Goal: Find specific page/section: Find specific page/section

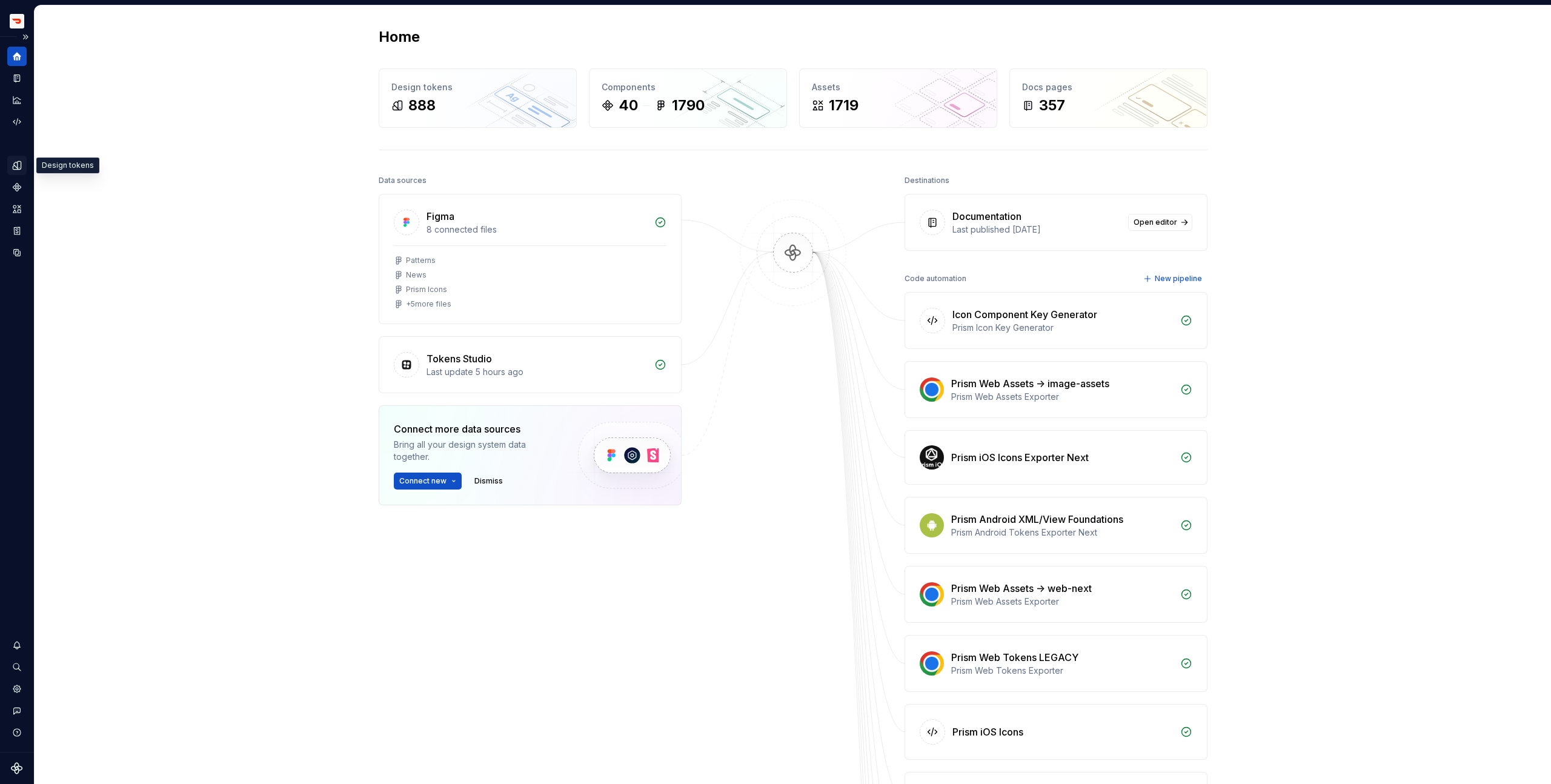
click at [18, 162] on icon "Design tokens" at bounding box center [20, 165] width 4 height 8
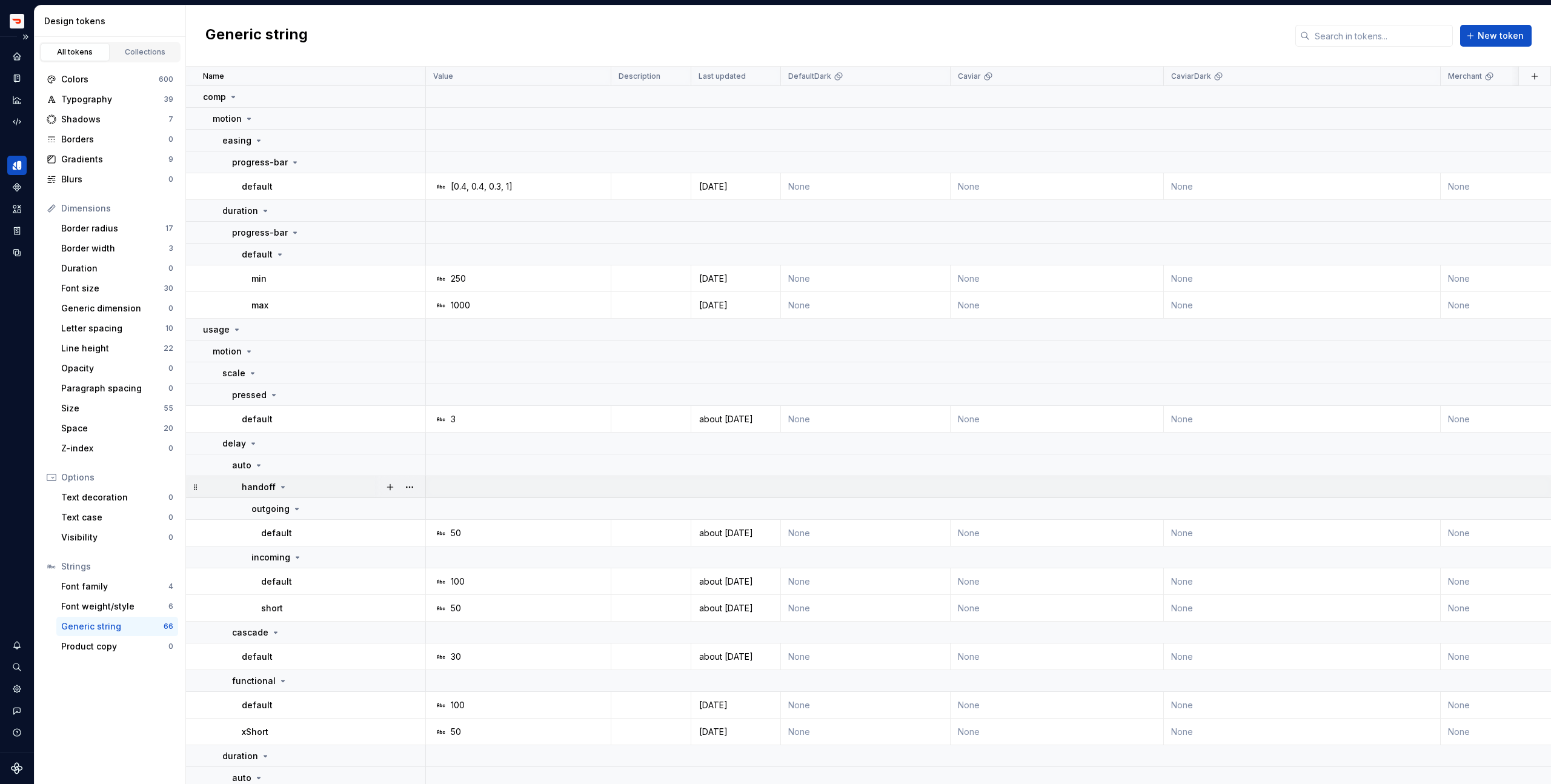
scroll to position [24, 0]
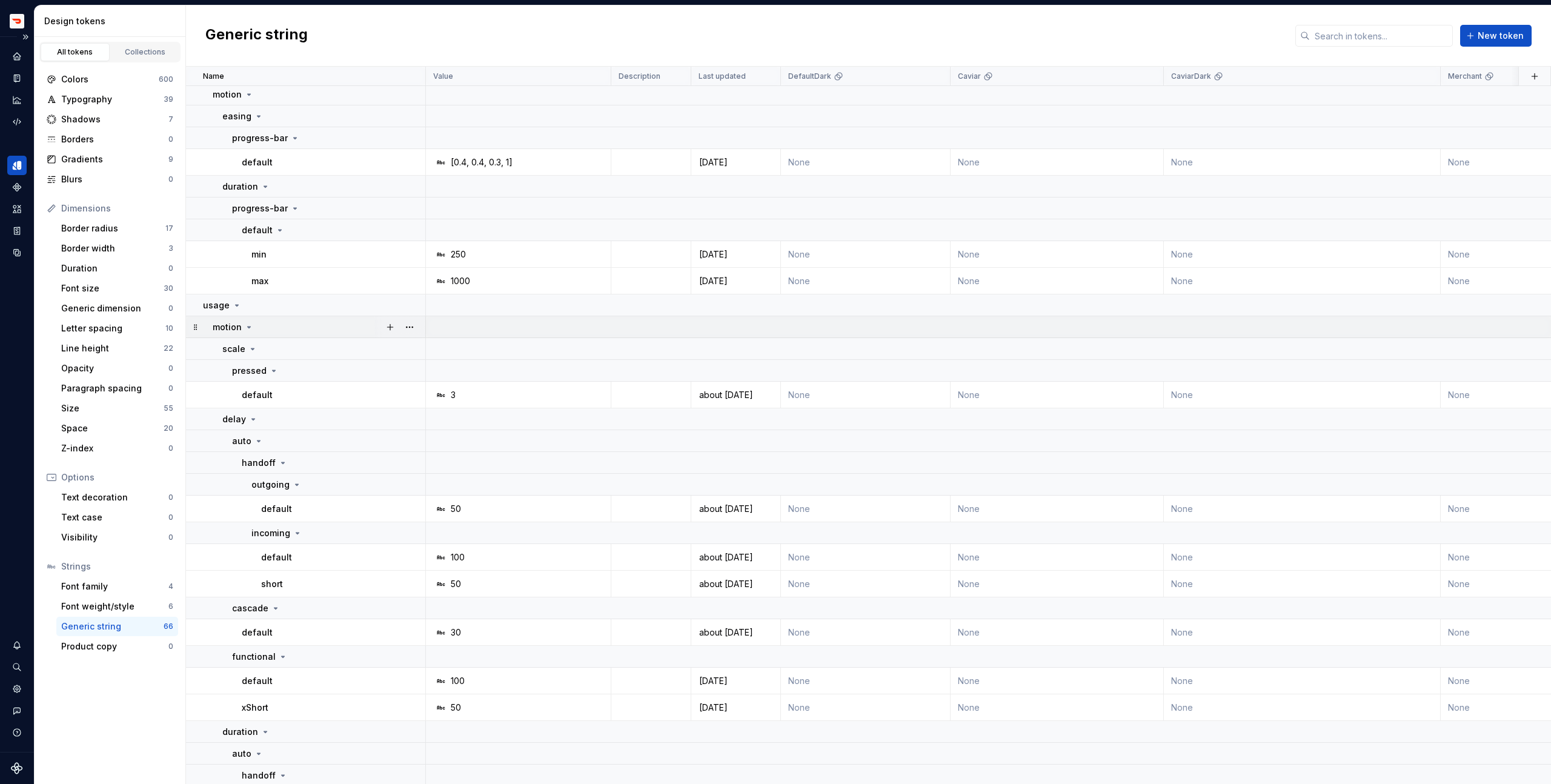
click at [247, 327] on icon at bounding box center [248, 326] width 3 height 1
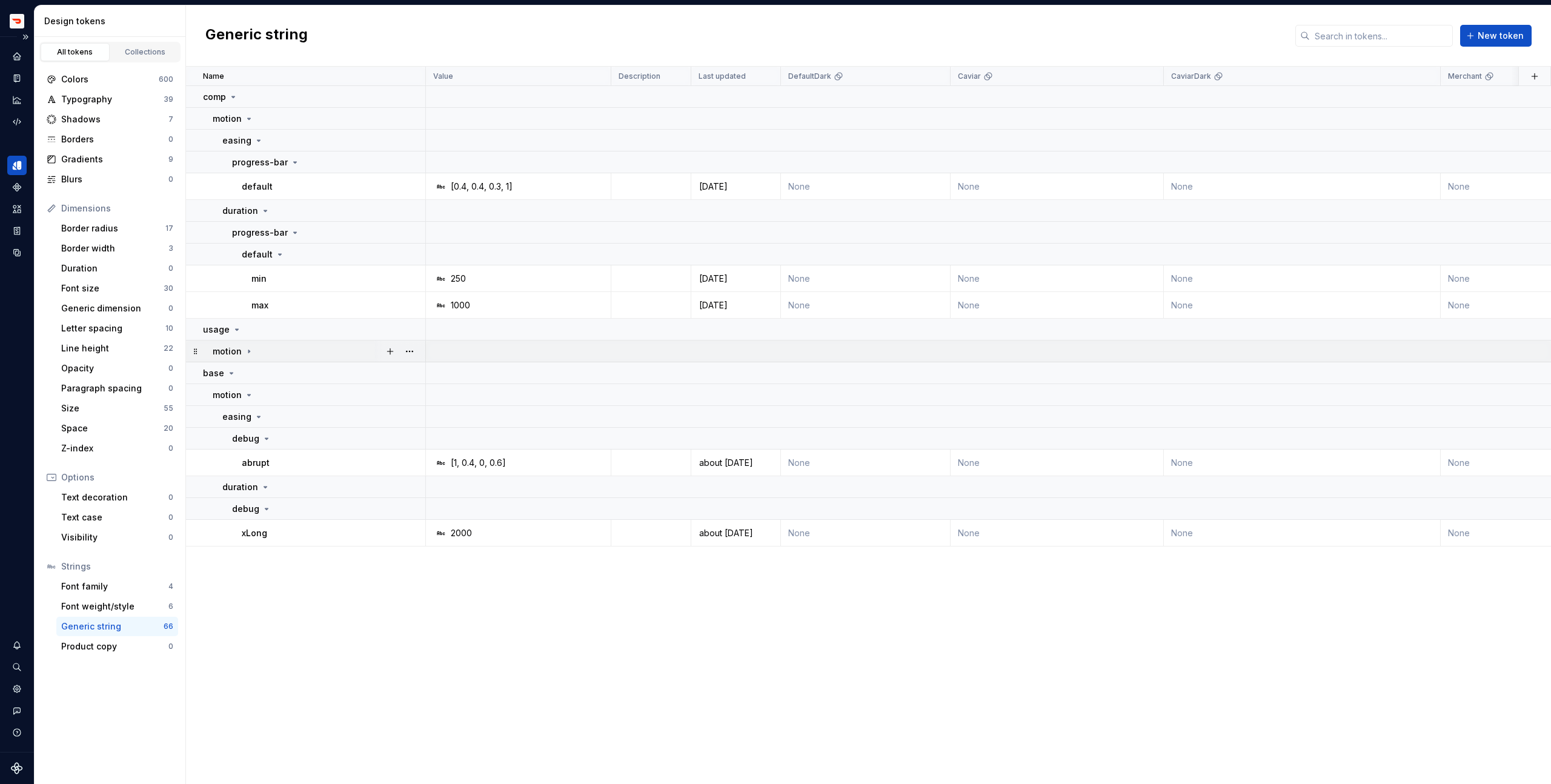
scroll to position [0, 0]
click at [247, 394] on icon at bounding box center [248, 395] width 10 height 10
click at [232, 97] on icon at bounding box center [233, 96] width 3 height 1
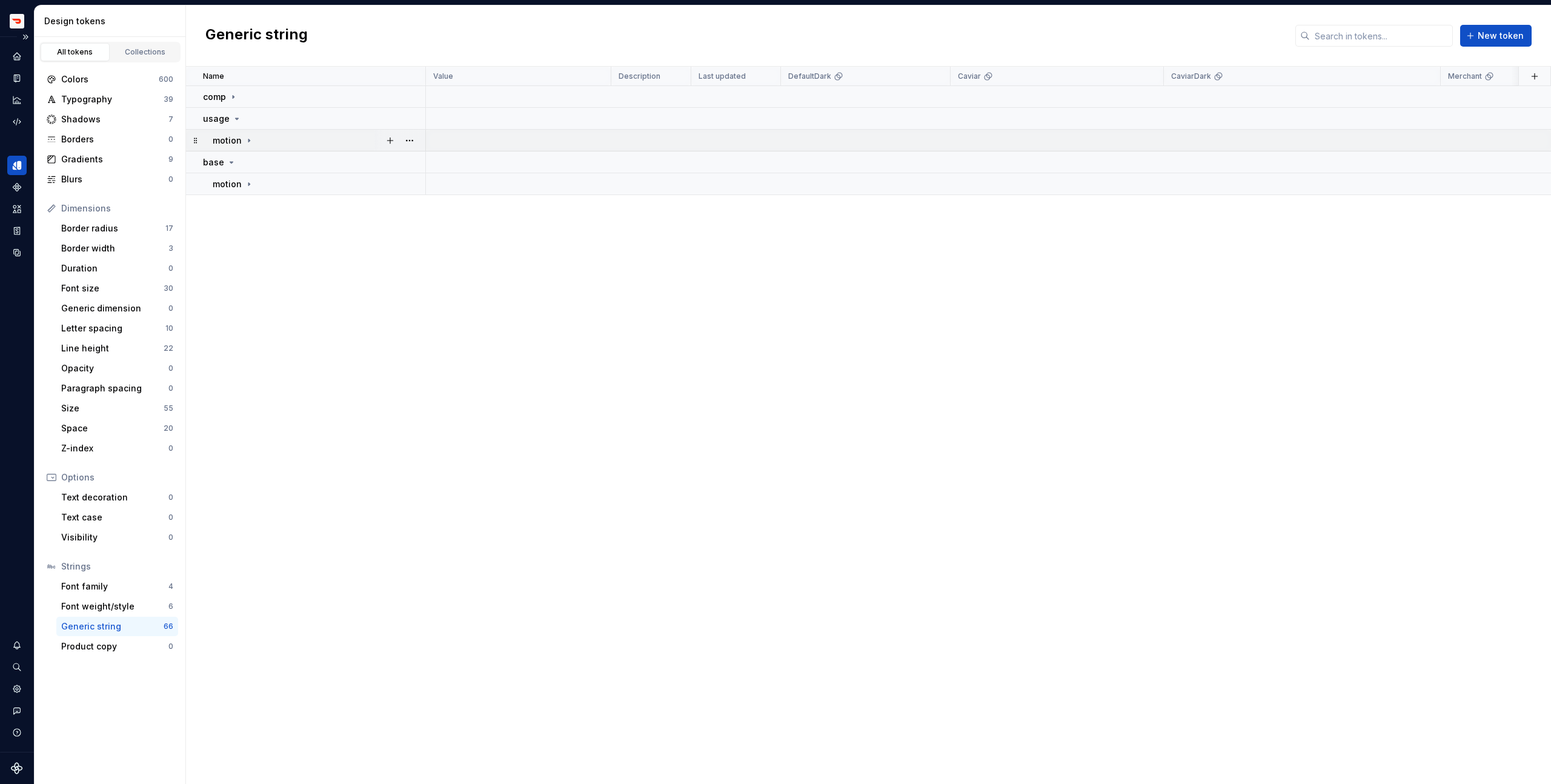
click at [248, 140] on icon at bounding box center [248, 139] width 1 height 3
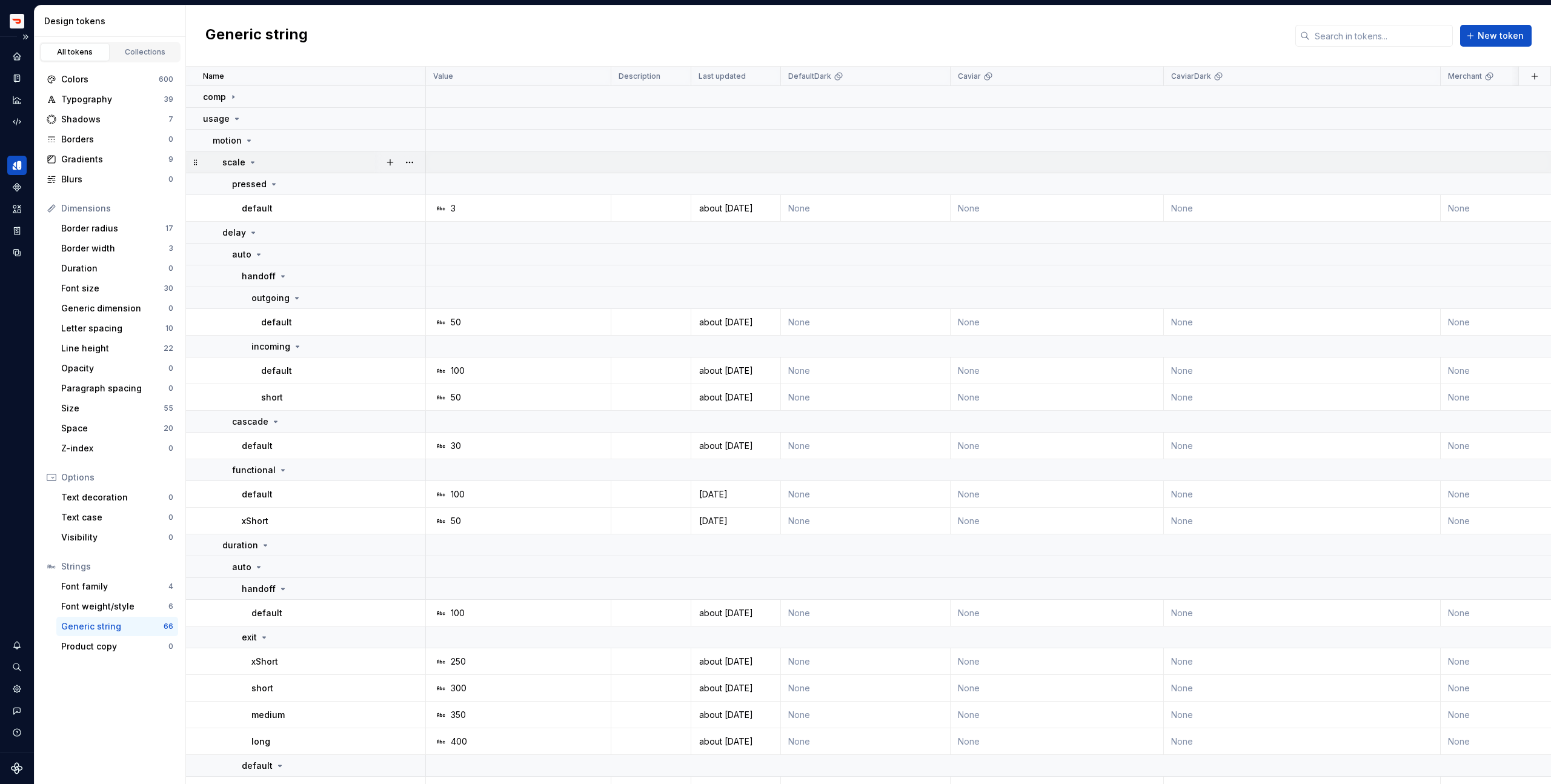
click at [252, 160] on icon at bounding box center [252, 162] width 10 height 10
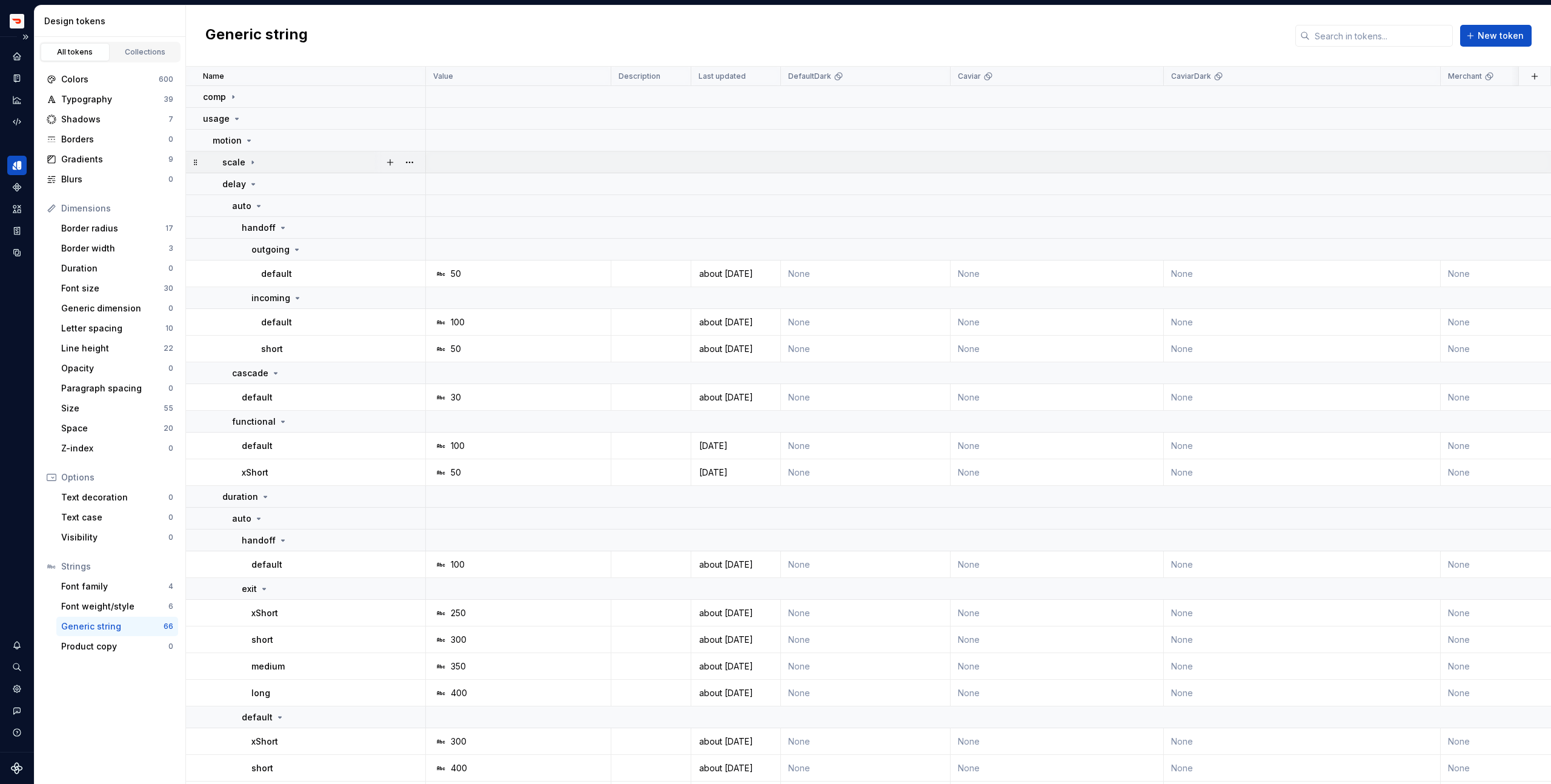
click at [252, 160] on icon at bounding box center [252, 162] width 10 height 10
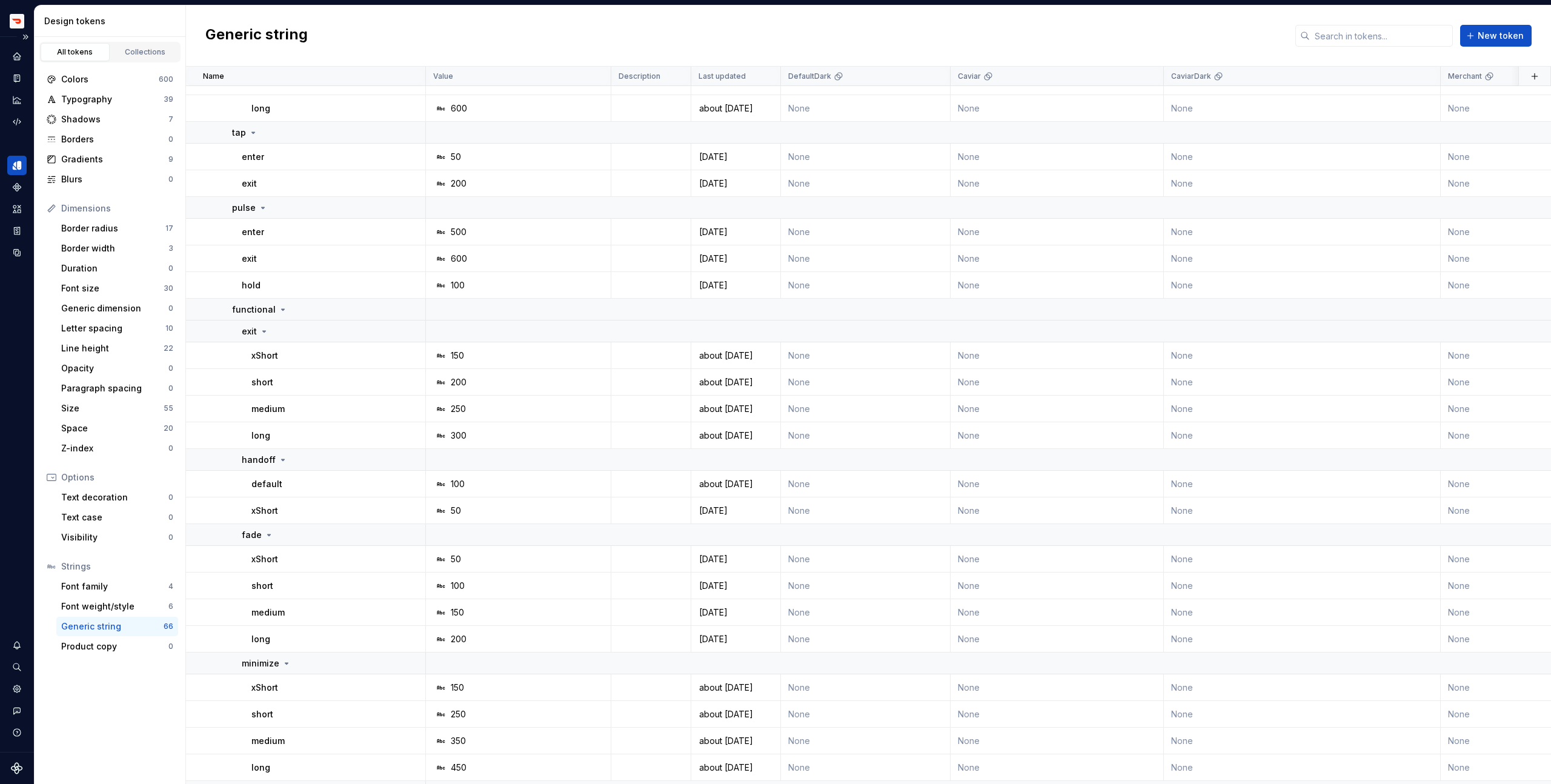
scroll to position [762, 0]
click at [264, 329] on icon at bounding box center [264, 330] width 10 height 10
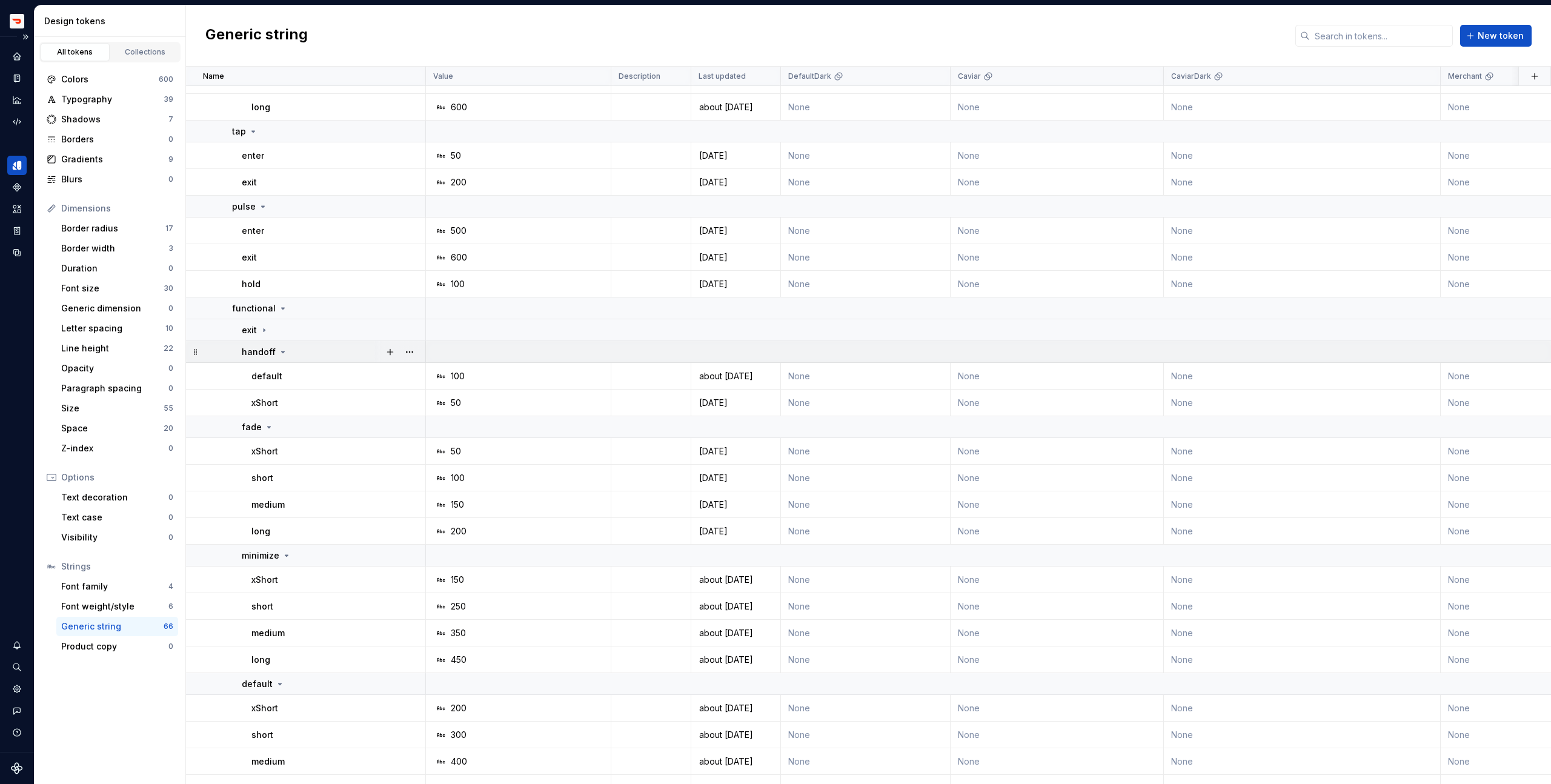
click at [278, 350] on icon at bounding box center [282, 352] width 10 height 10
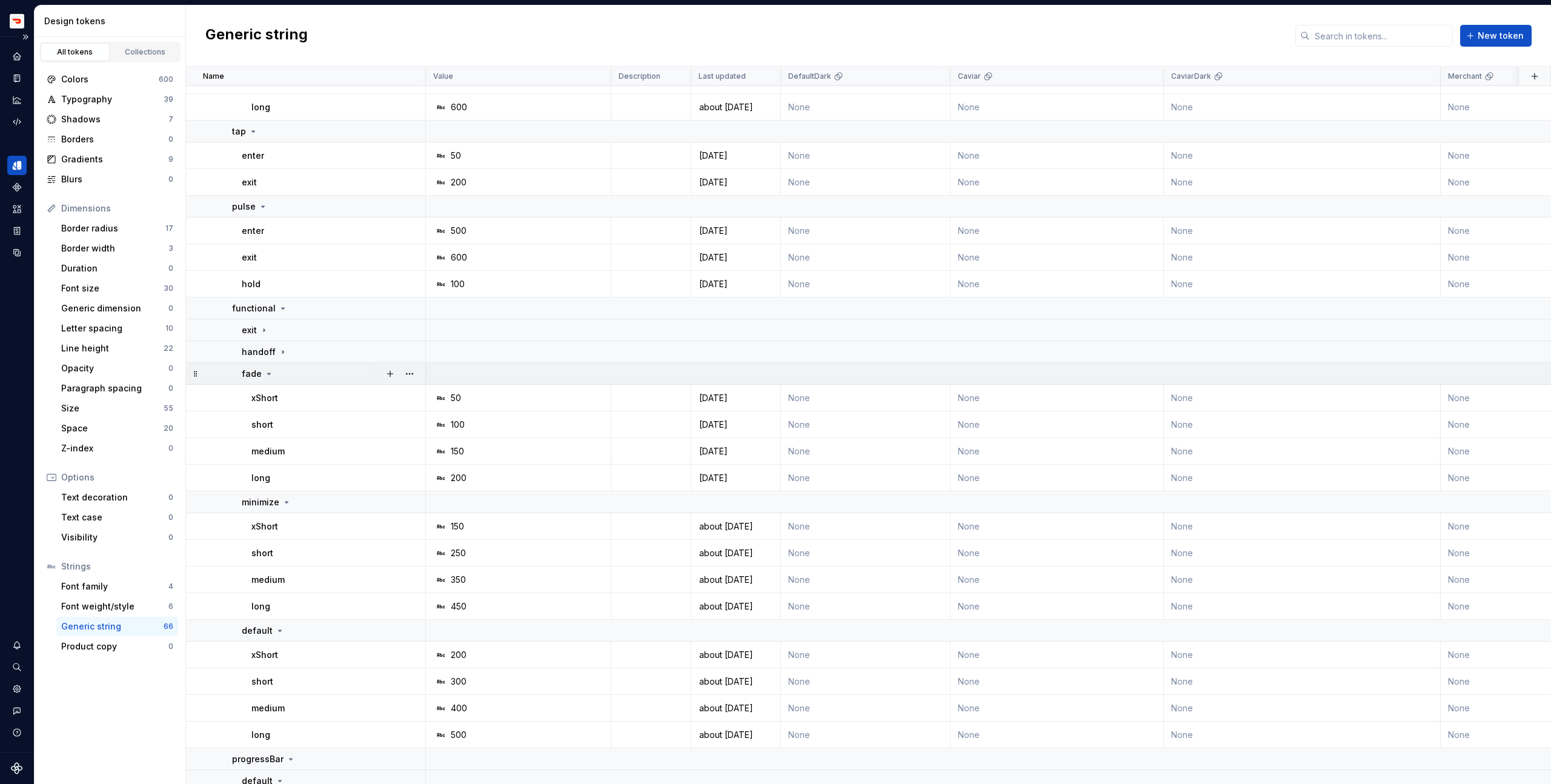
click at [268, 373] on icon at bounding box center [269, 373] width 3 height 1
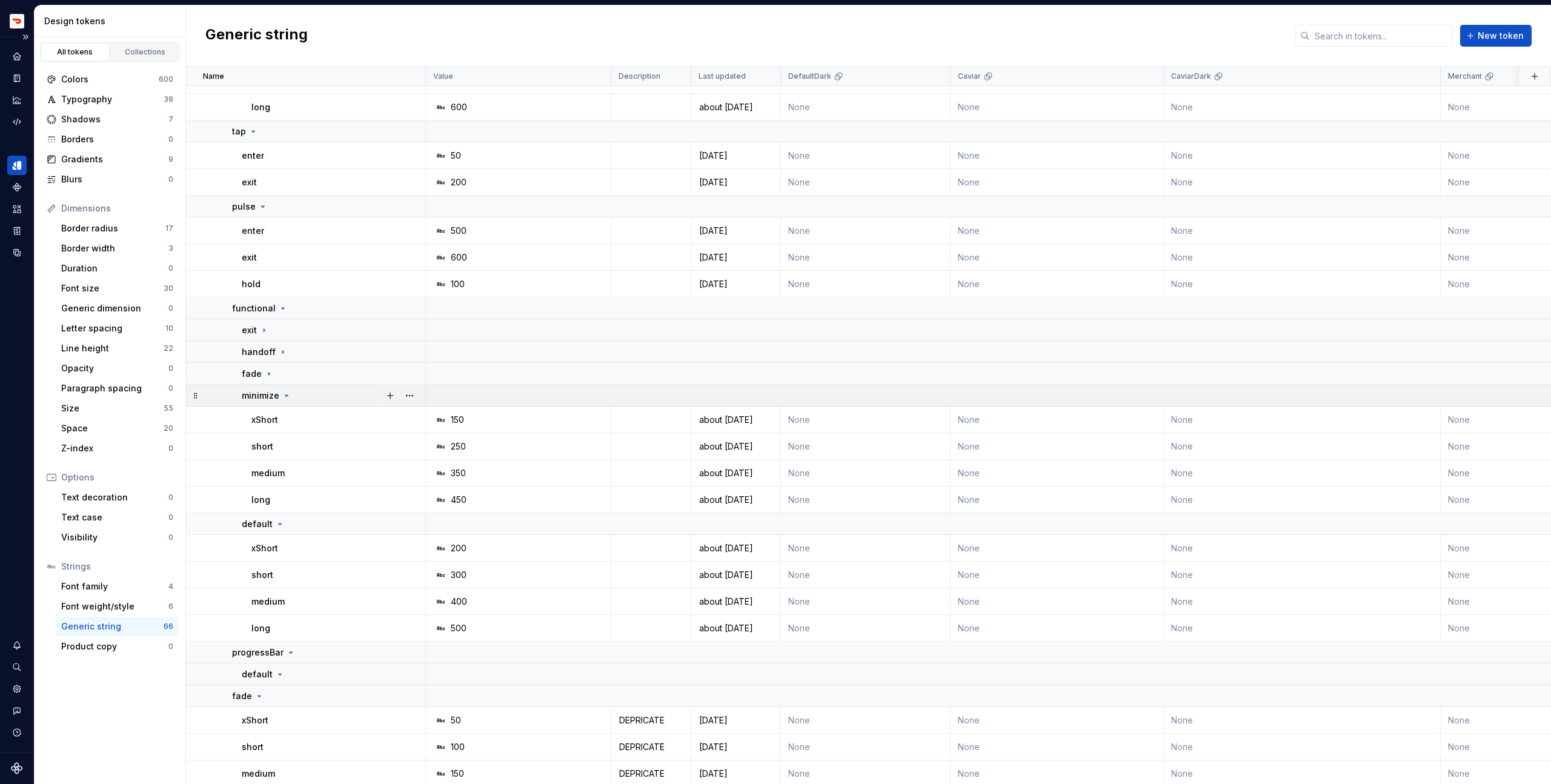
click at [285, 396] on icon at bounding box center [286, 395] width 3 height 1
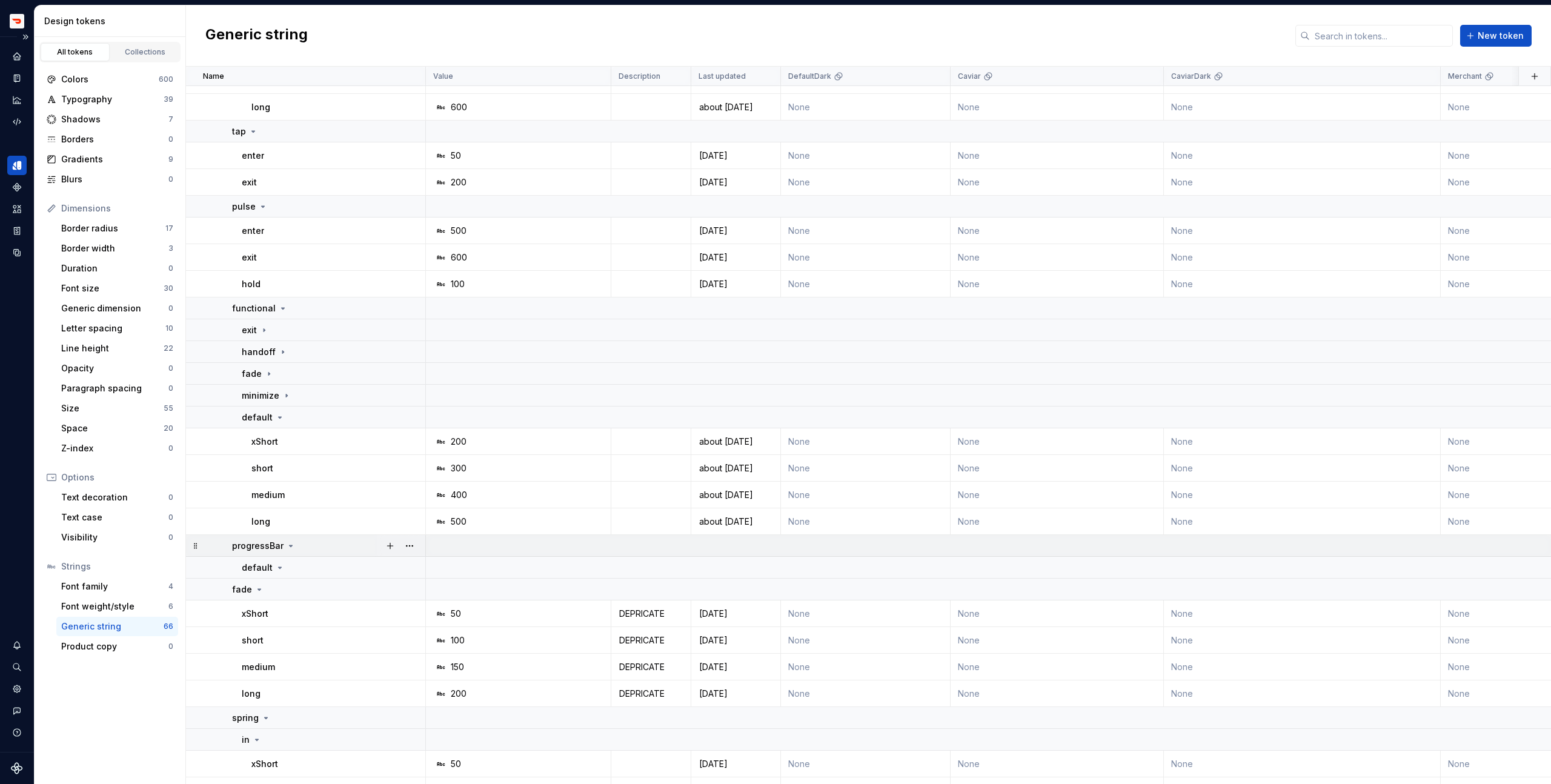
click at [290, 546] on icon at bounding box center [291, 545] width 3 height 1
click at [277, 415] on icon at bounding box center [280, 417] width 10 height 10
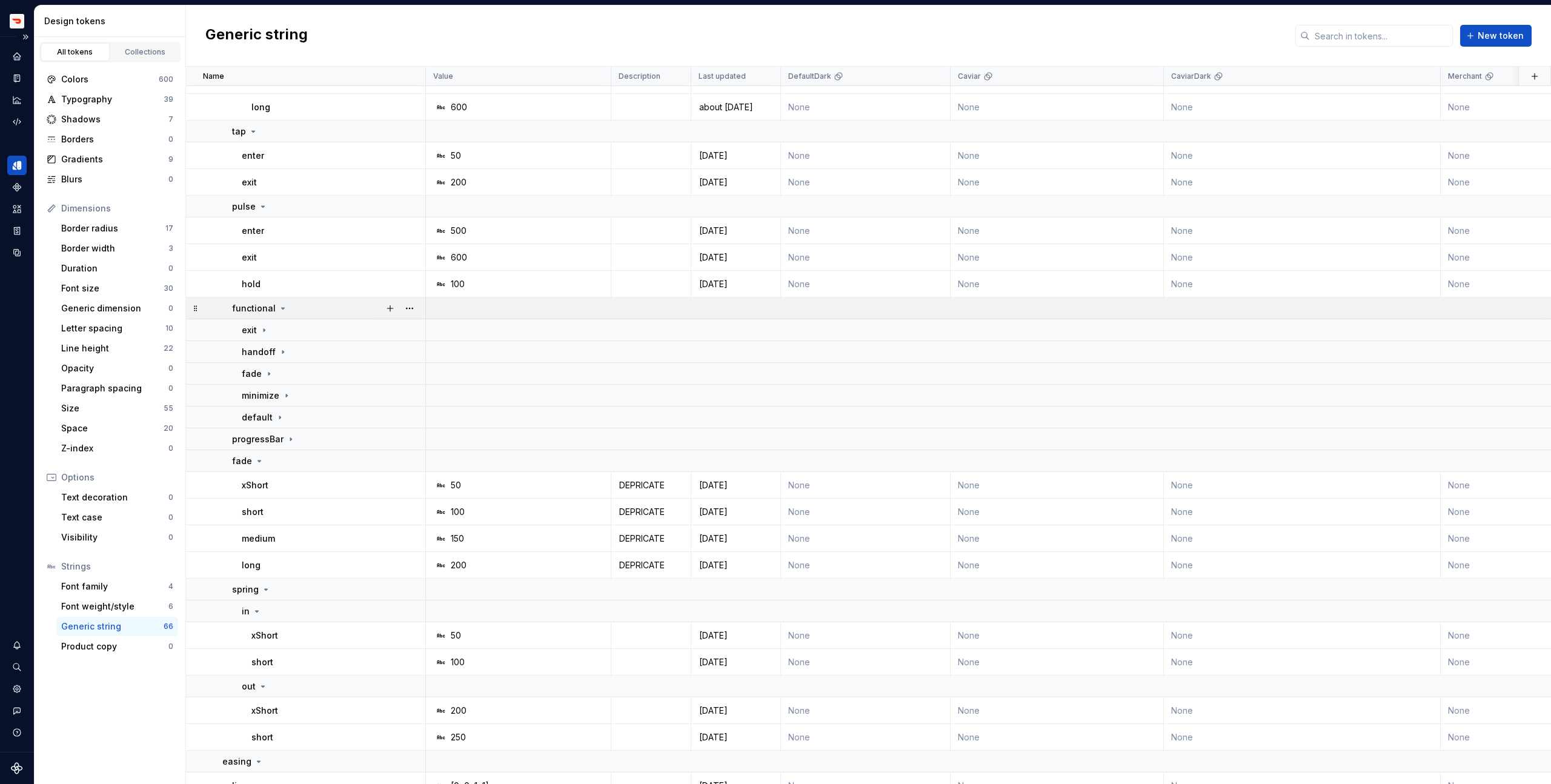
click at [280, 309] on icon at bounding box center [282, 307] width 10 height 10
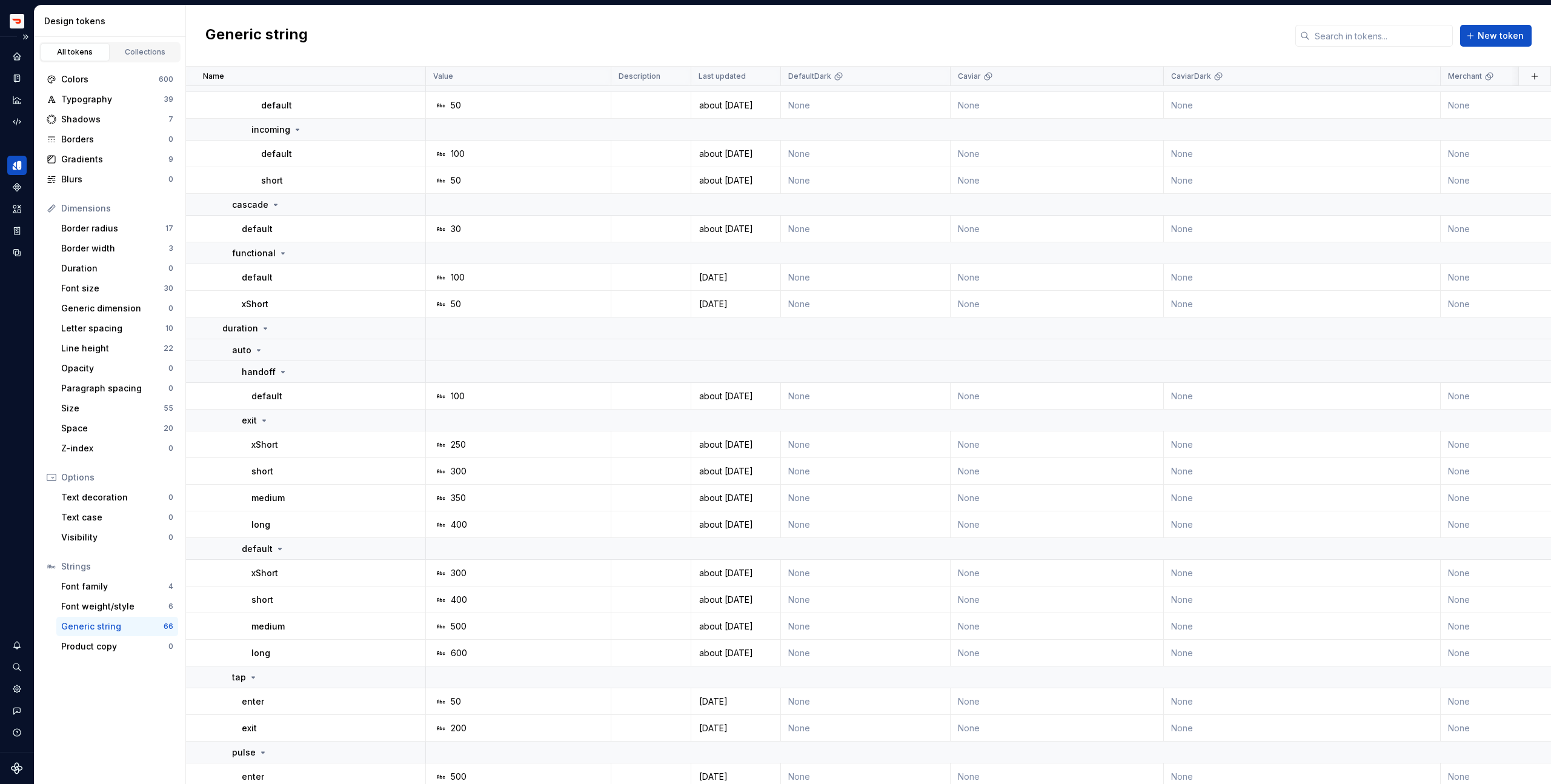
scroll to position [216, 0]
click at [263, 327] on icon at bounding box center [265, 329] width 10 height 10
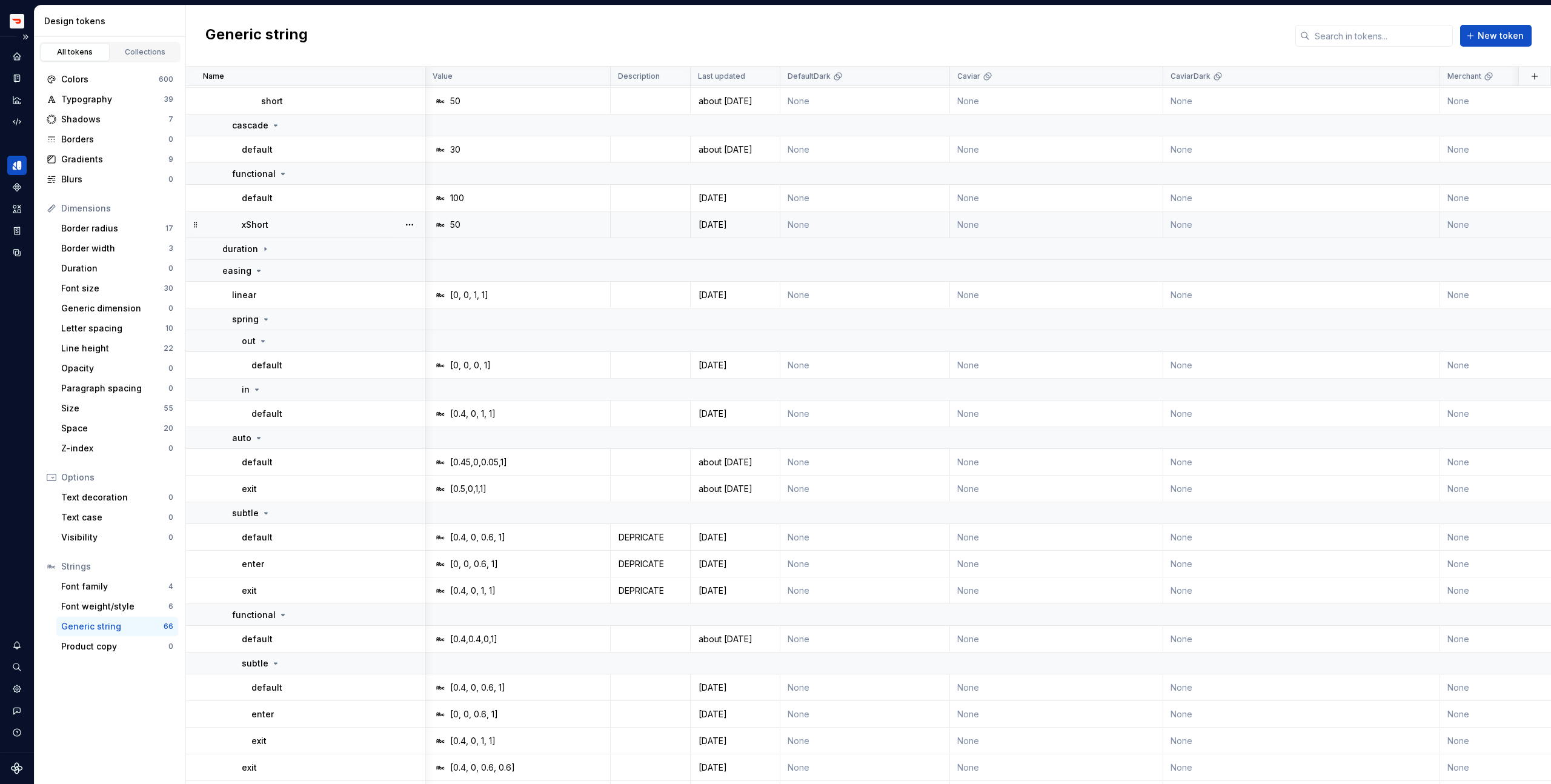
scroll to position [309, 1]
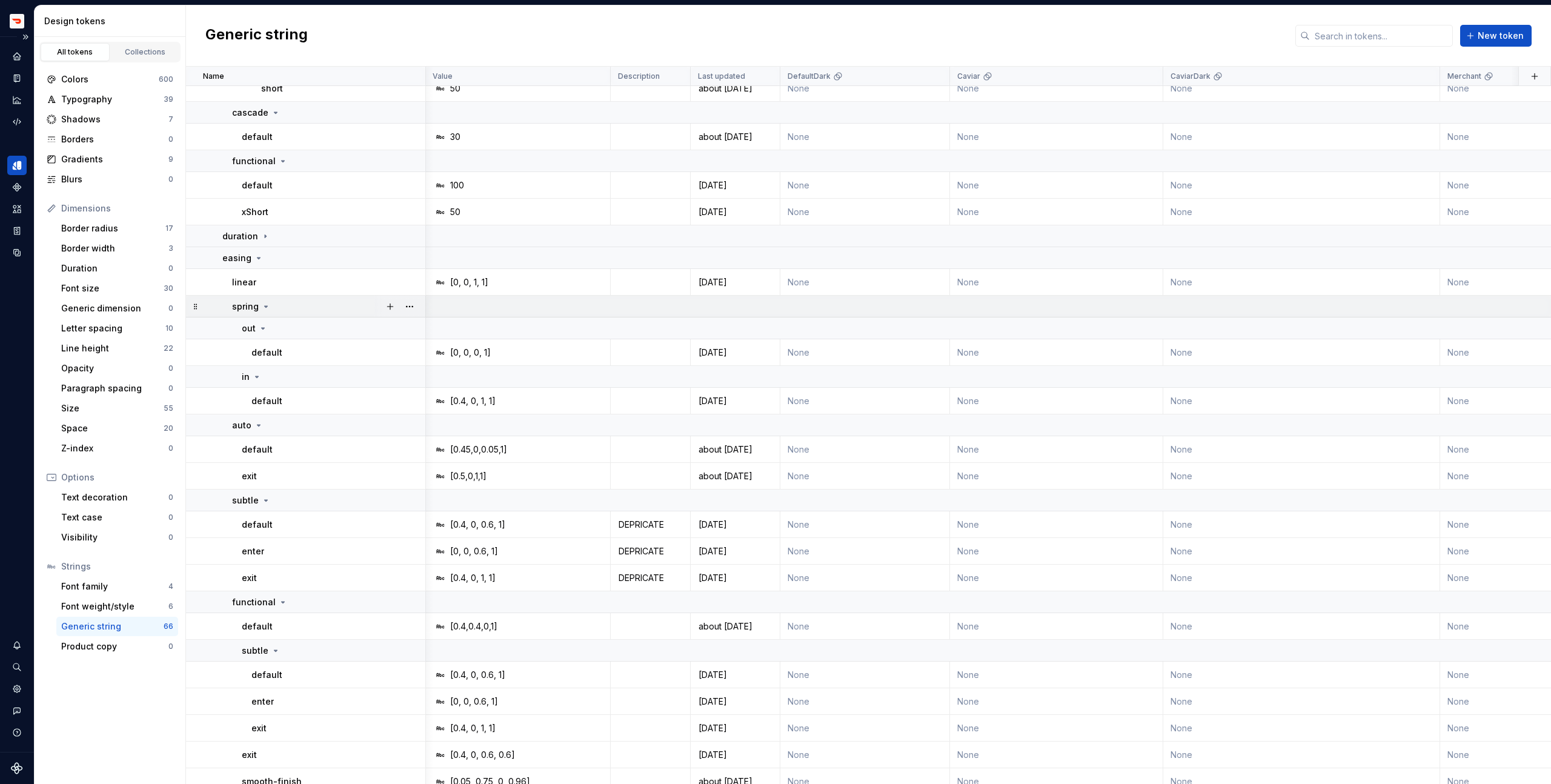
click at [264, 307] on icon at bounding box center [265, 306] width 3 height 1
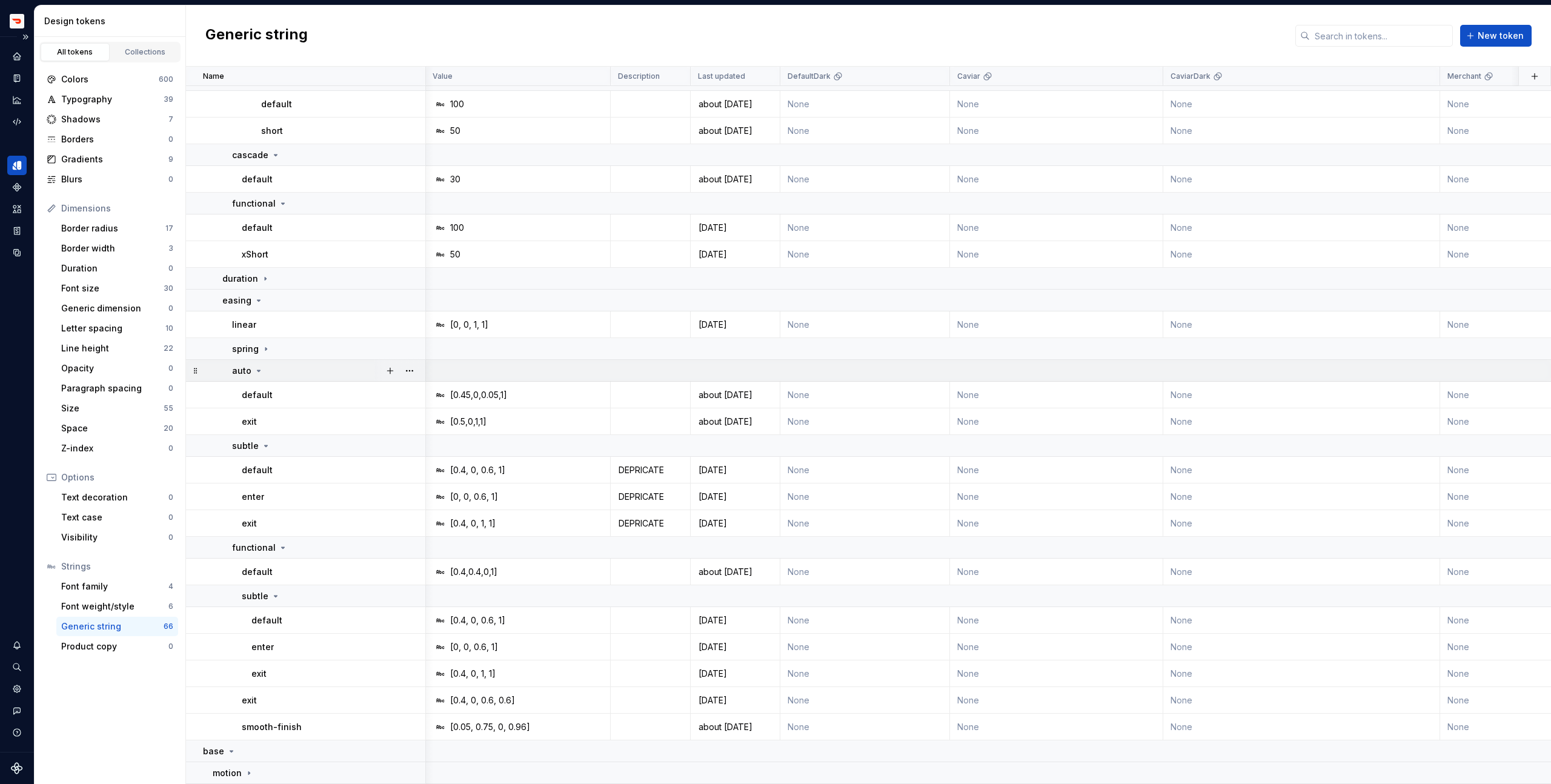
click at [258, 370] on icon at bounding box center [258, 370] width 10 height 10
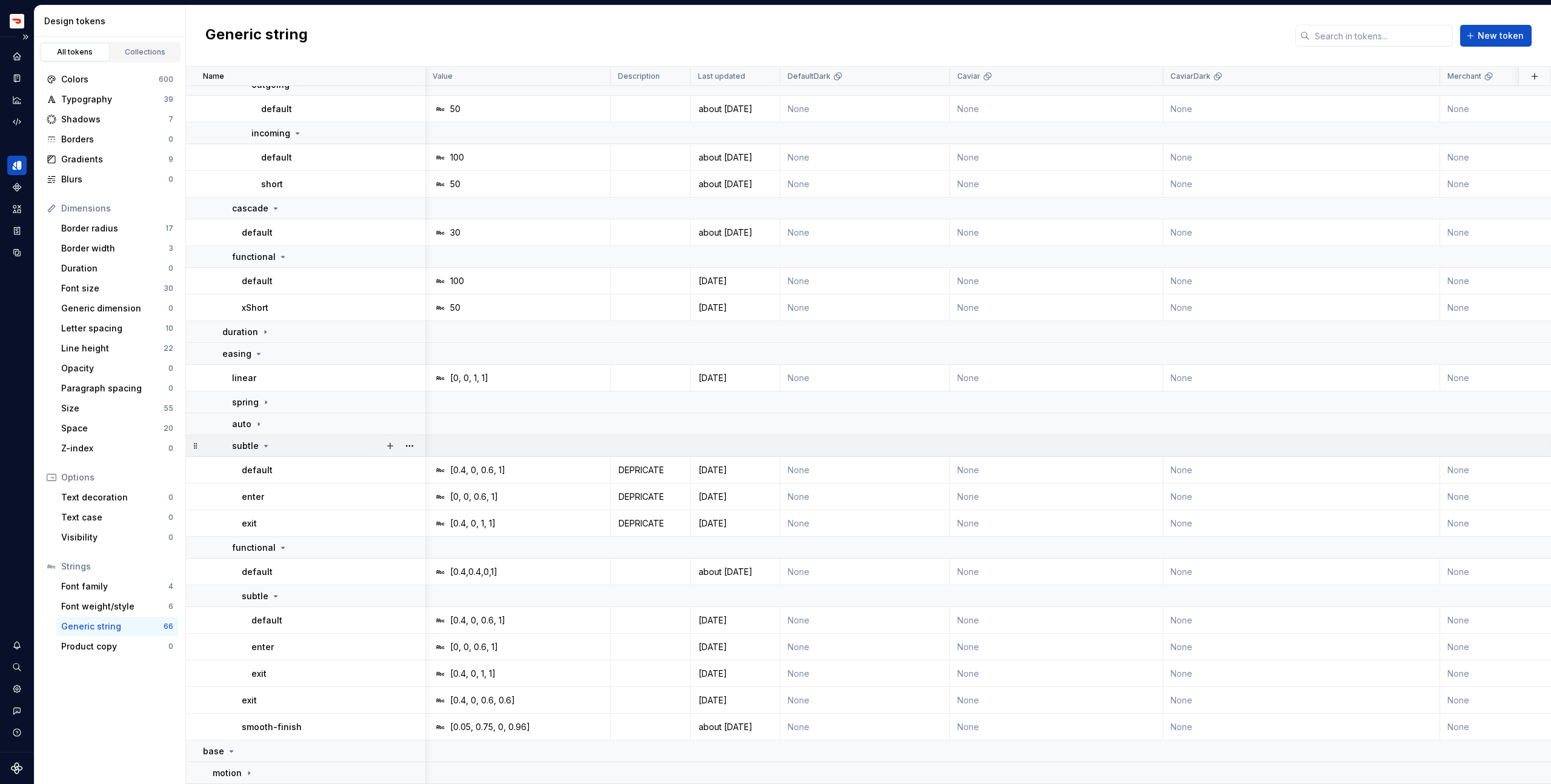
click at [264, 445] on icon at bounding box center [265, 445] width 3 height 1
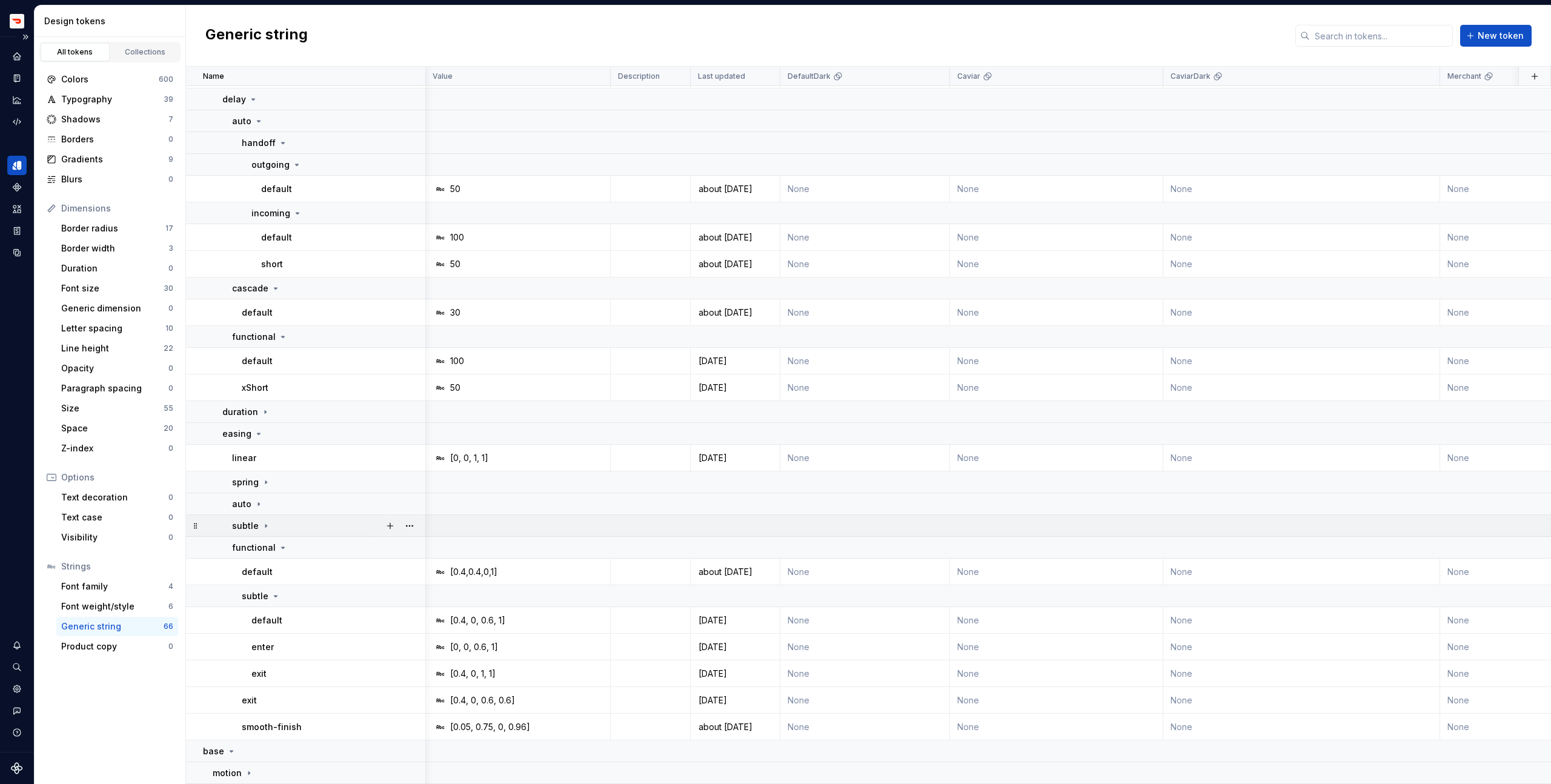
scroll to position [133, 1]
